Goal: Find specific page/section

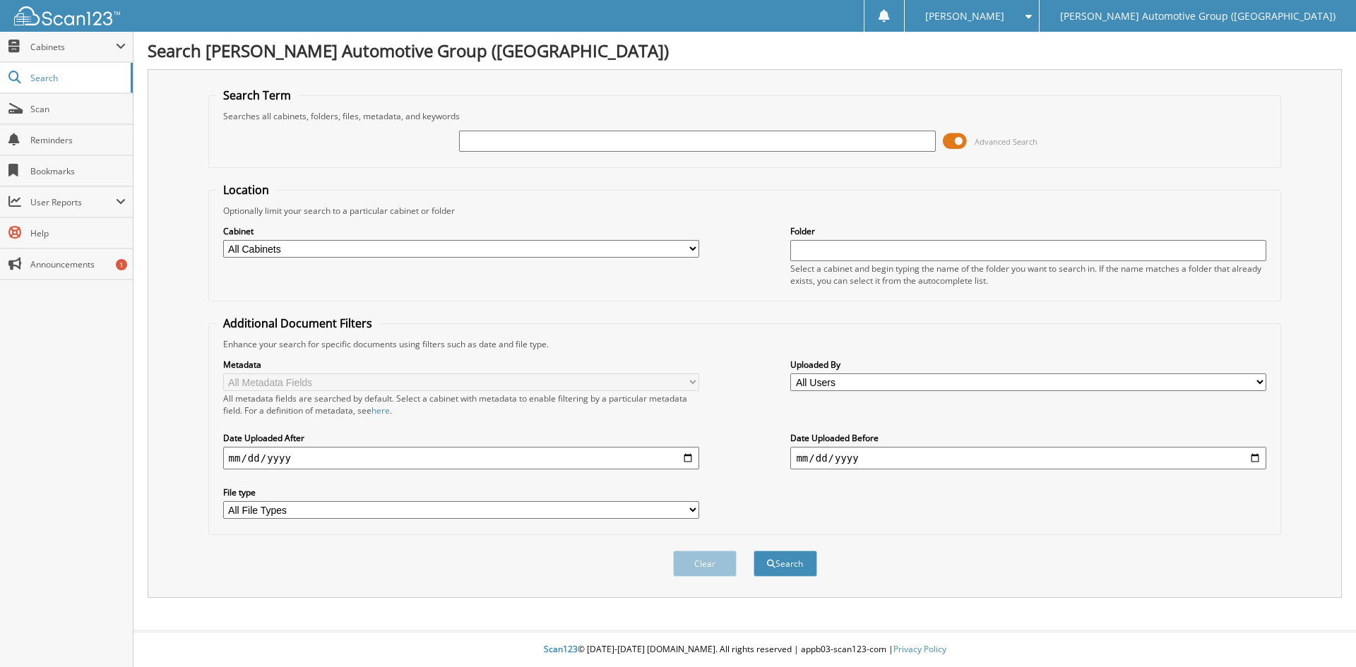
click at [470, 144] on input "text" at bounding box center [697, 141] width 476 height 21
type input "351579"
click at [794, 571] on button "Search" at bounding box center [786, 564] width 64 height 26
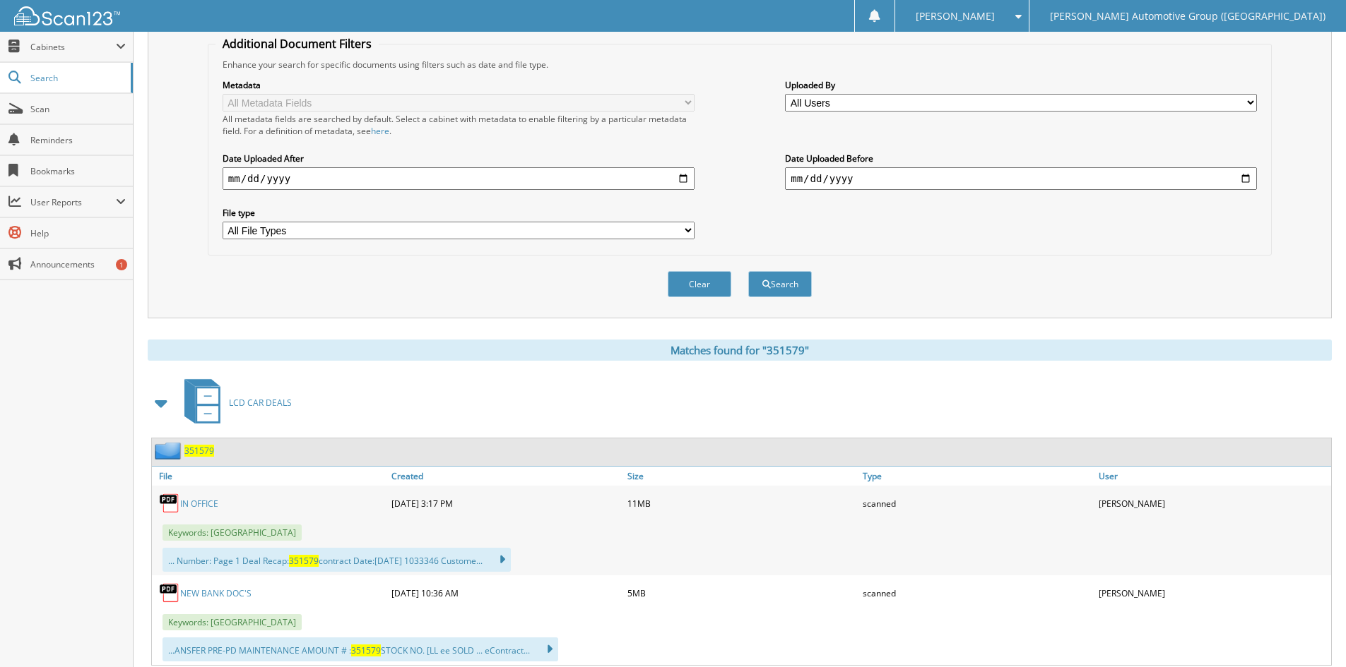
scroll to position [424, 0]
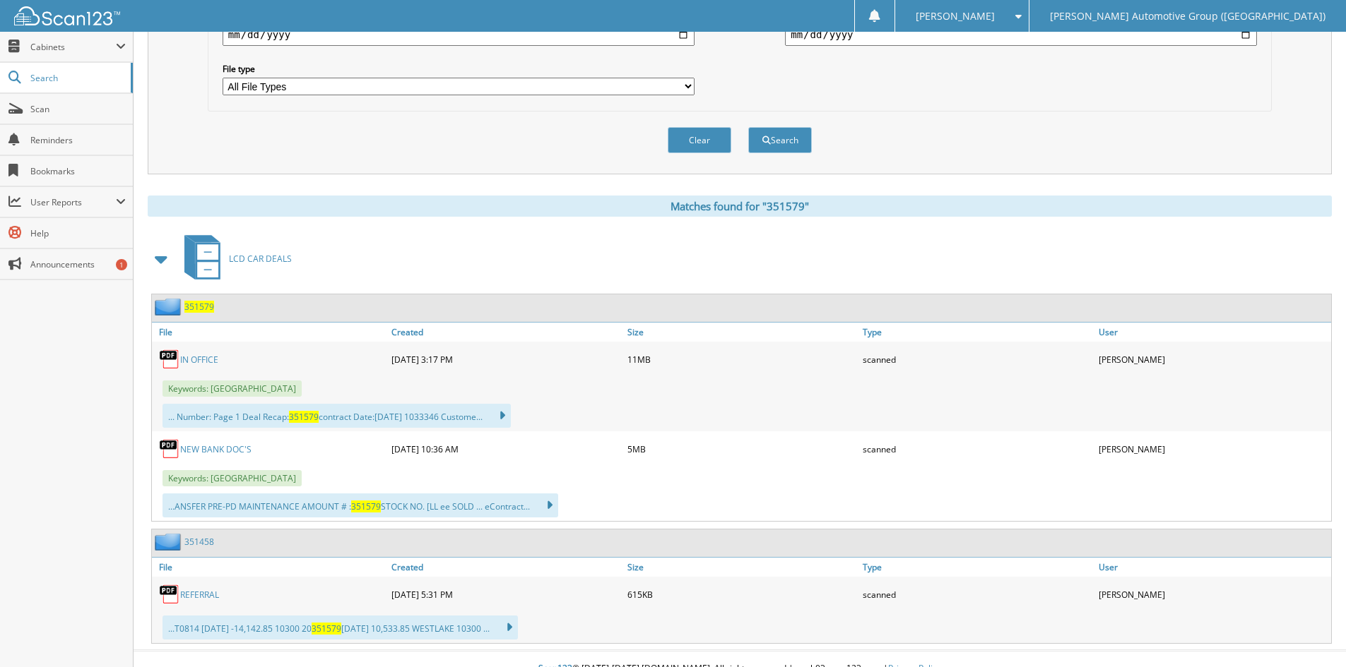
click at [194, 307] on span "351579" at bounding box center [199, 307] width 30 height 12
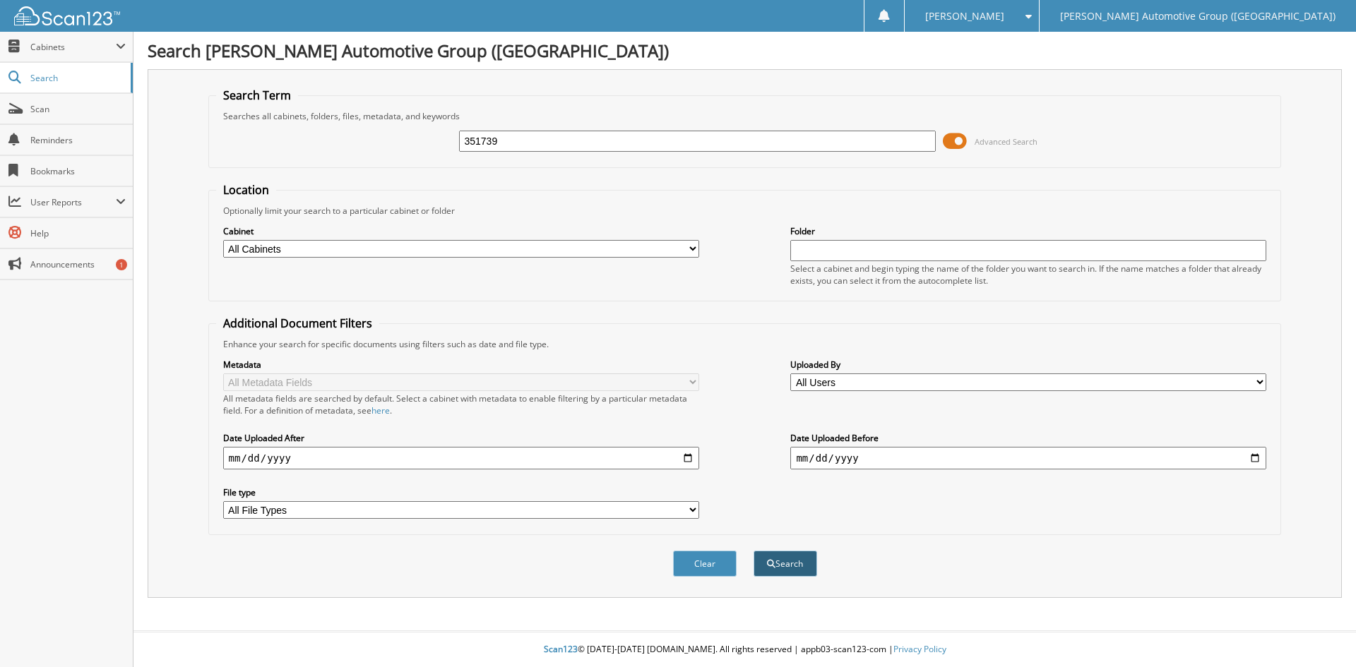
type input "351739"
click at [791, 561] on button "Search" at bounding box center [786, 564] width 64 height 26
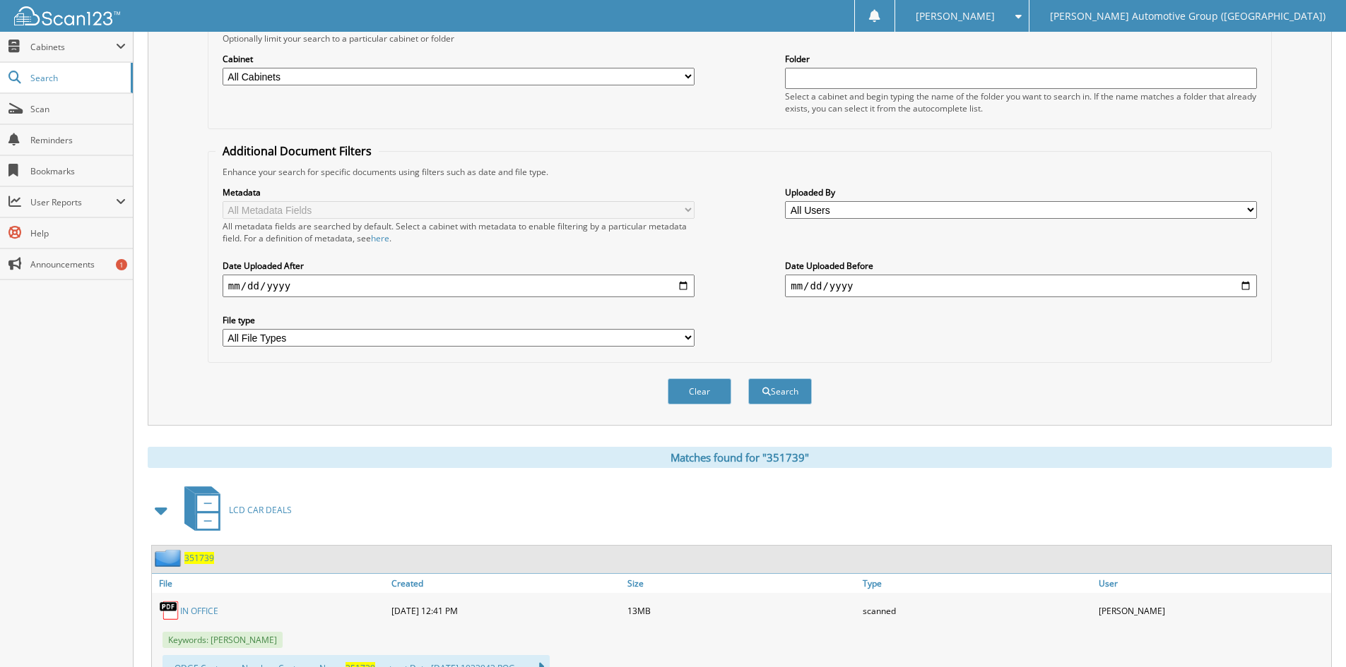
scroll to position [353, 0]
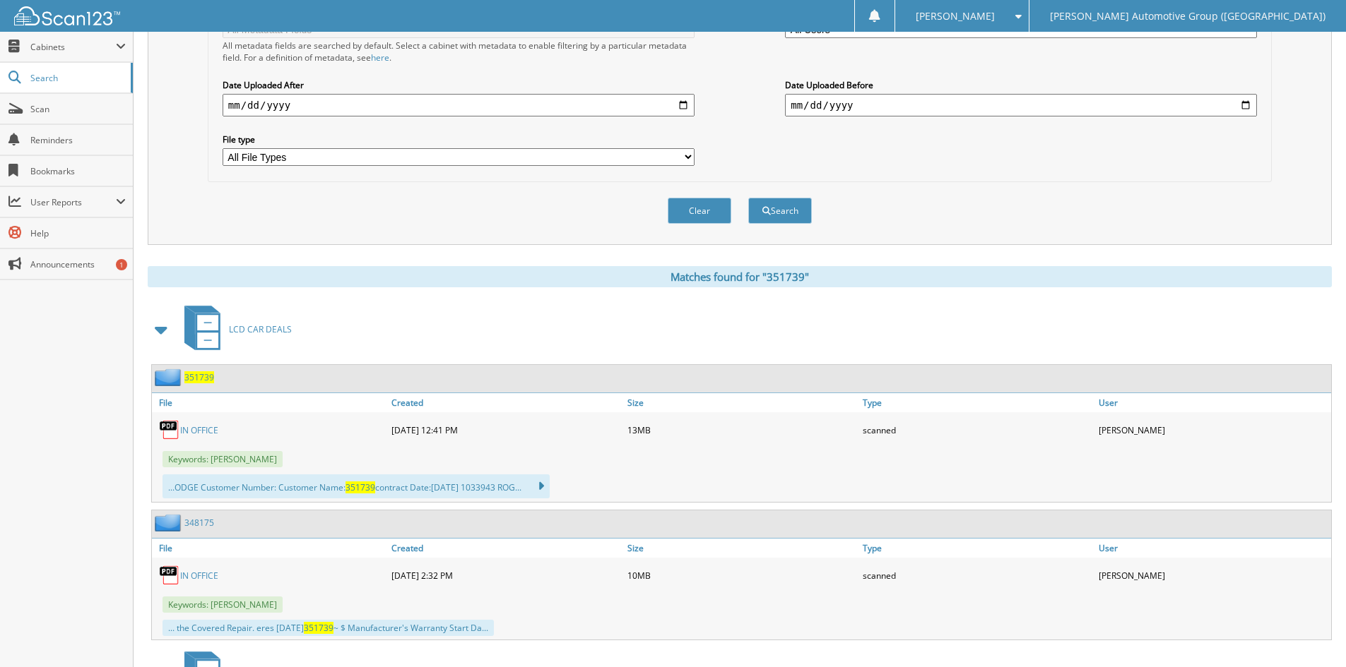
click at [201, 378] on span "351739" at bounding box center [199, 378] width 30 height 12
